Goal: Task Accomplishment & Management: Complete application form

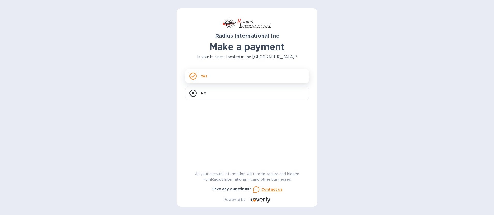
click at [212, 77] on div "Yes" at bounding box center [247, 76] width 124 height 14
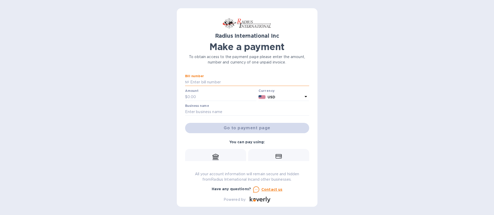
click at [205, 85] on input "text" at bounding box center [249, 83] width 120 height 8
type input "SAI00097933"
type input "1,394.91"
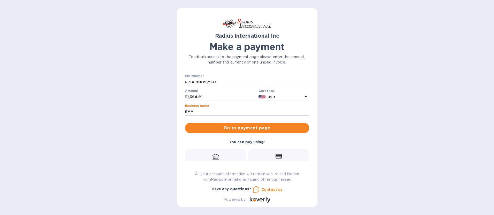
type input "EMM Specialties North America LLC"
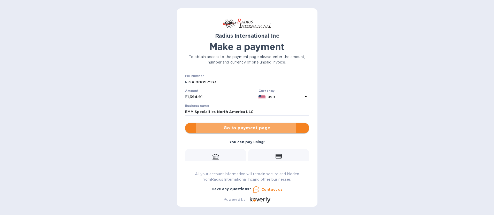
click at [242, 128] on span "Go to payment page" at bounding box center [247, 128] width 116 height 6
